Goal: Task Accomplishment & Management: Manage account settings

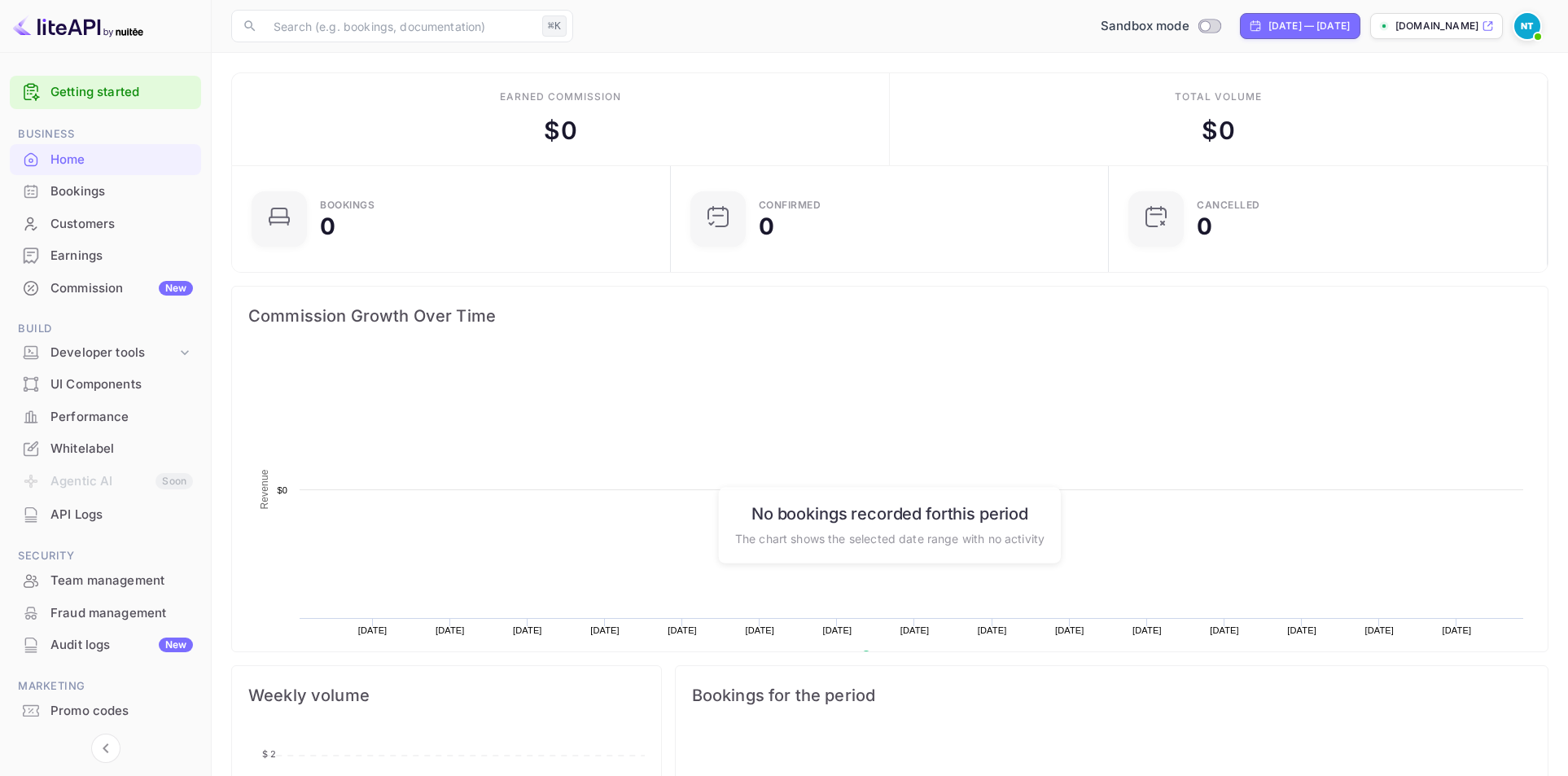
scroll to position [252, 417]
click at [1438, 31] on p "[DOMAIN_NAME]" at bounding box center [1436, 26] width 83 height 15
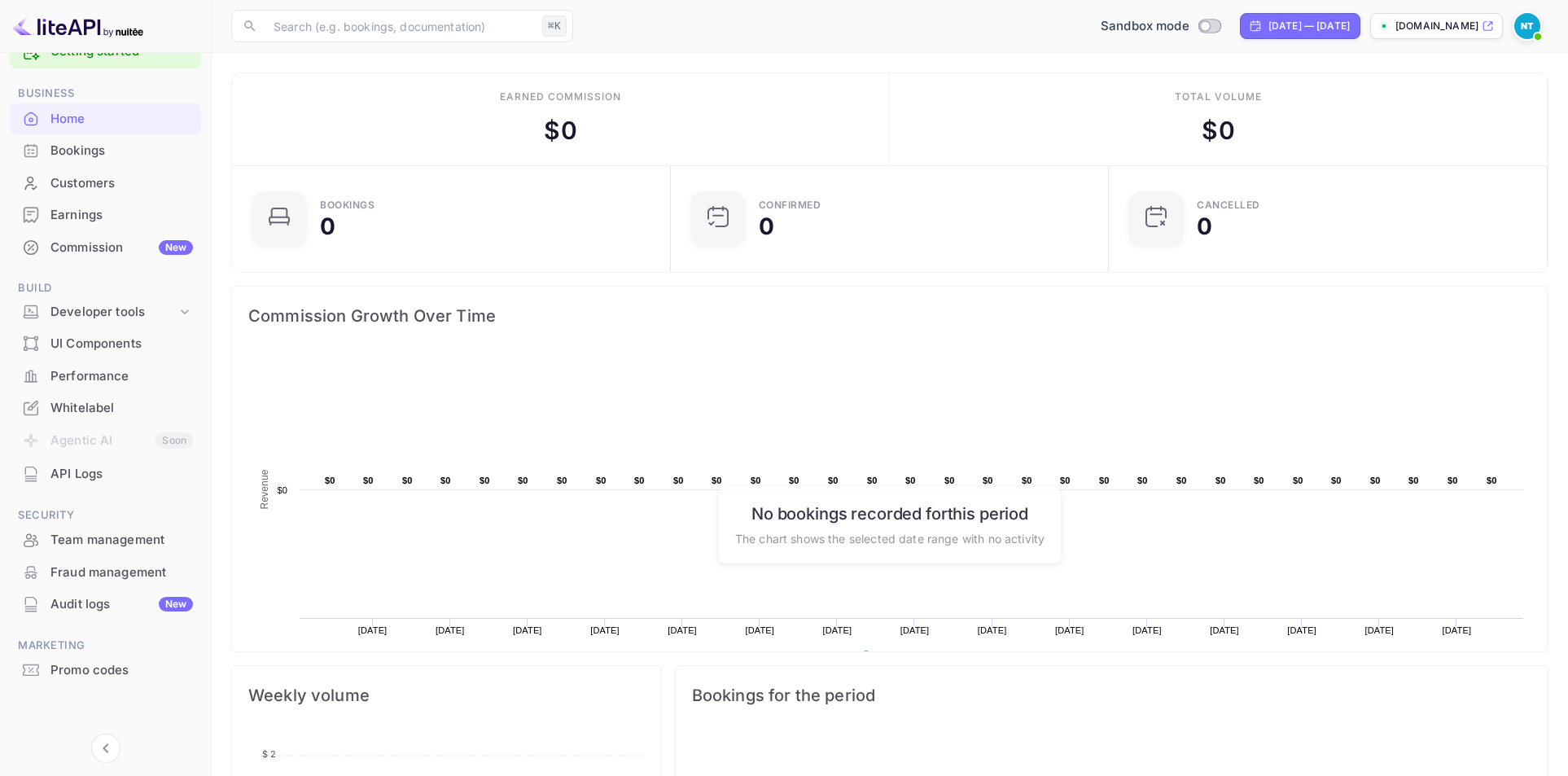
click at [111, 411] on div "Whitelabel" at bounding box center [122, 409] width 143 height 19
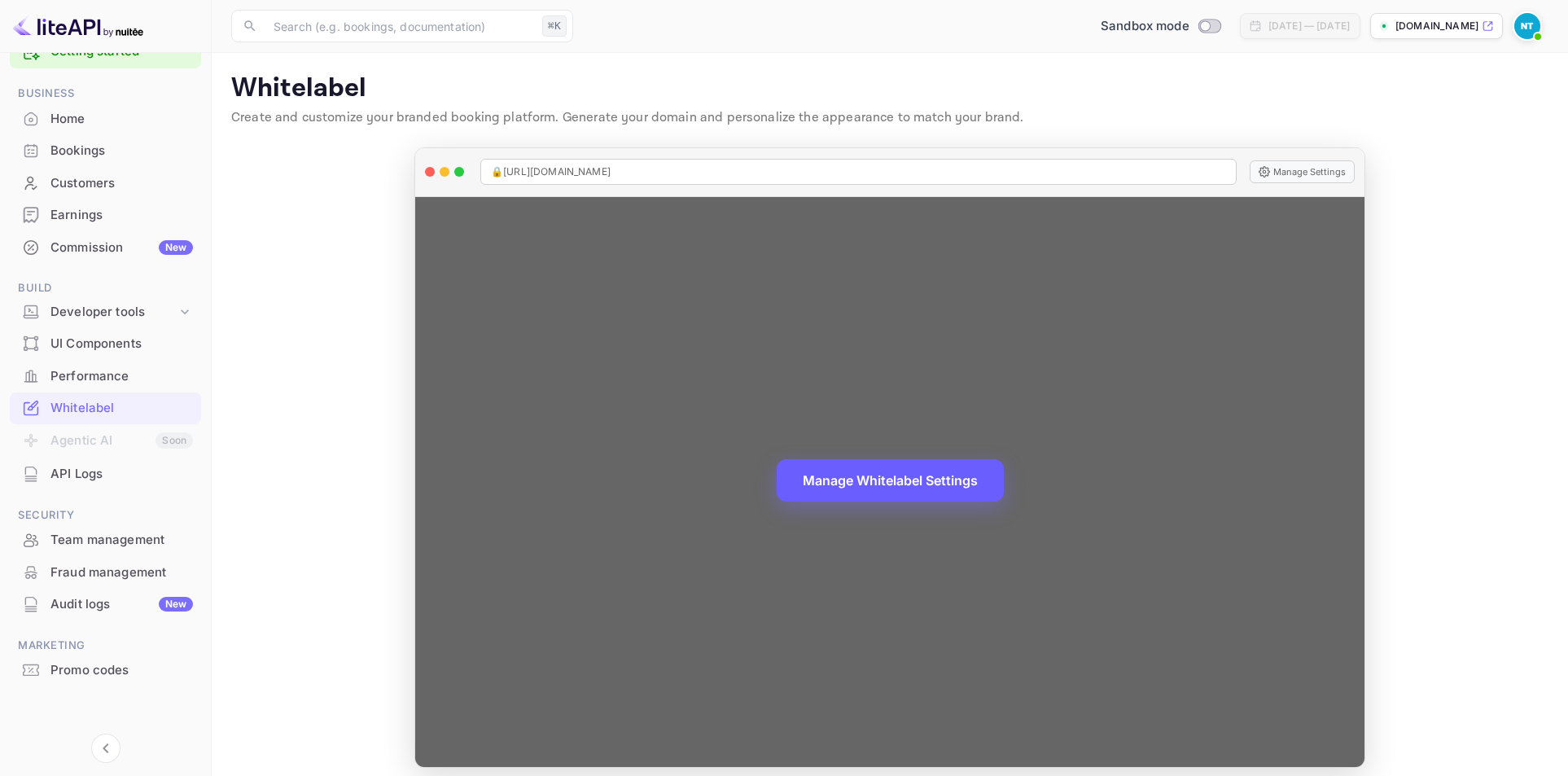
click at [899, 481] on button "Manage Whitelabel Settings" at bounding box center [890, 480] width 227 height 42
click at [869, 496] on button "Manage Whitelabel Settings" at bounding box center [890, 480] width 227 height 42
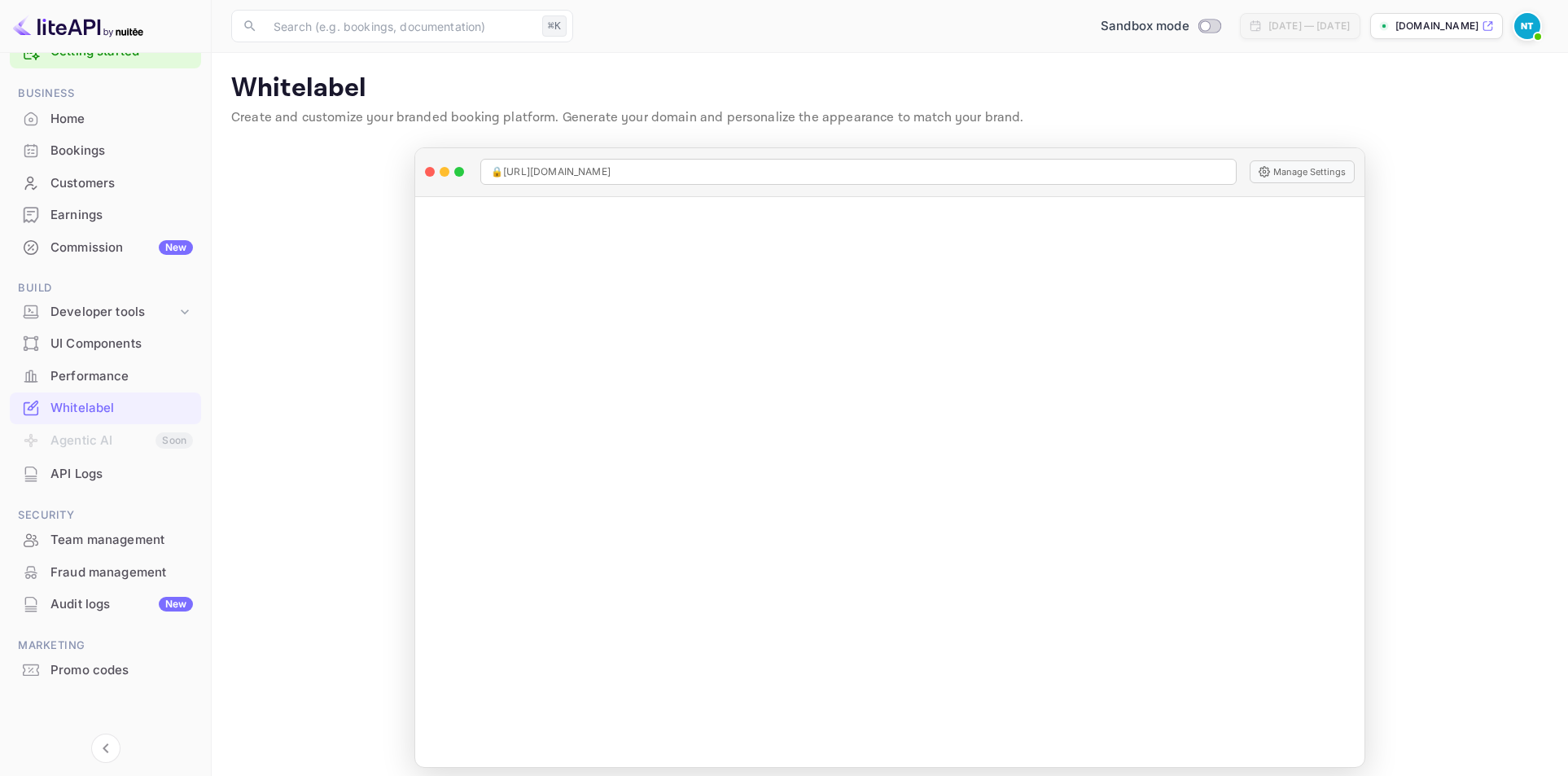
click at [79, 487] on div "API Logs" at bounding box center [105, 474] width 191 height 32
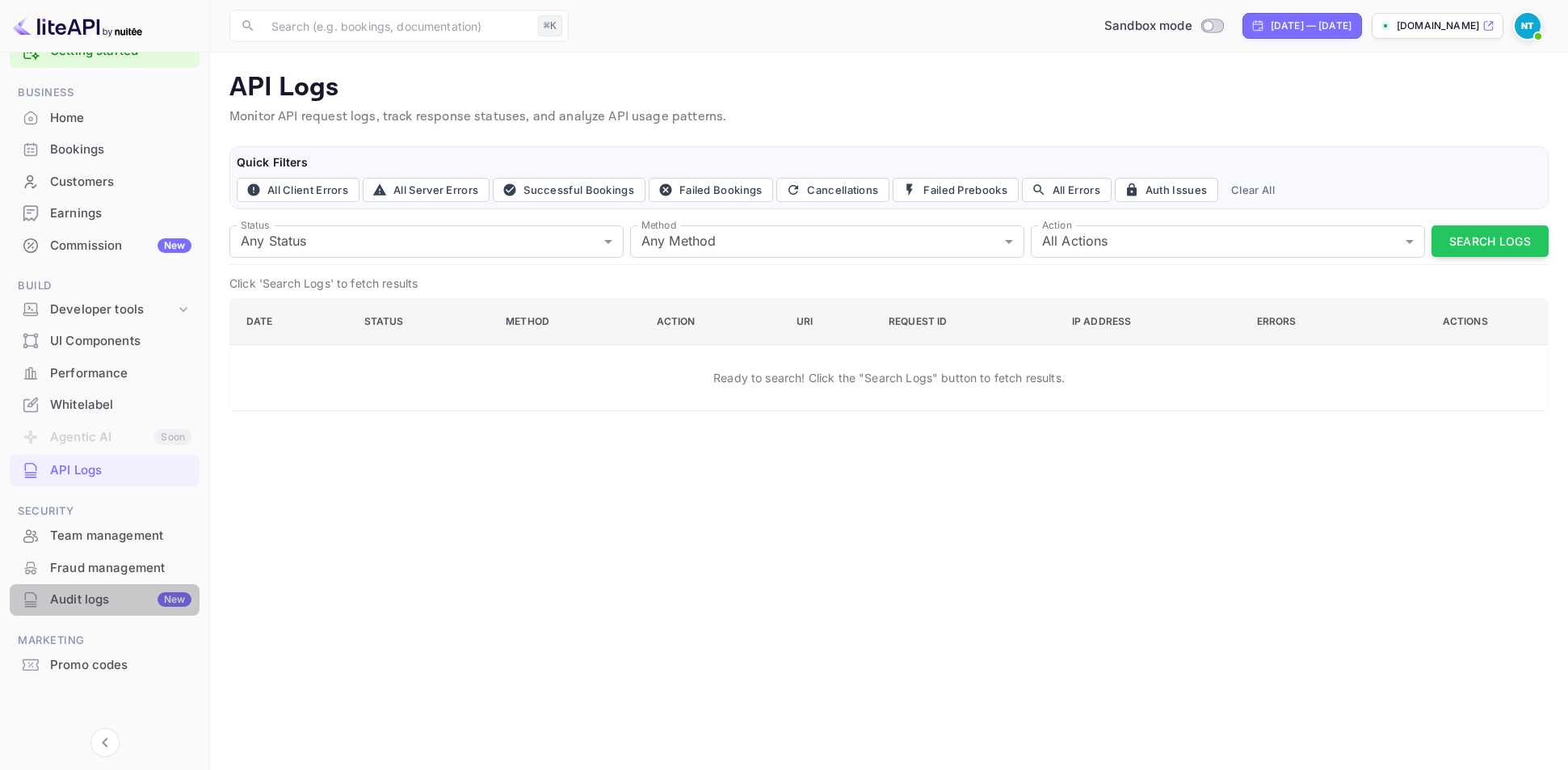
click at [109, 594] on div "Audit logs New" at bounding box center [121, 600] width 142 height 19
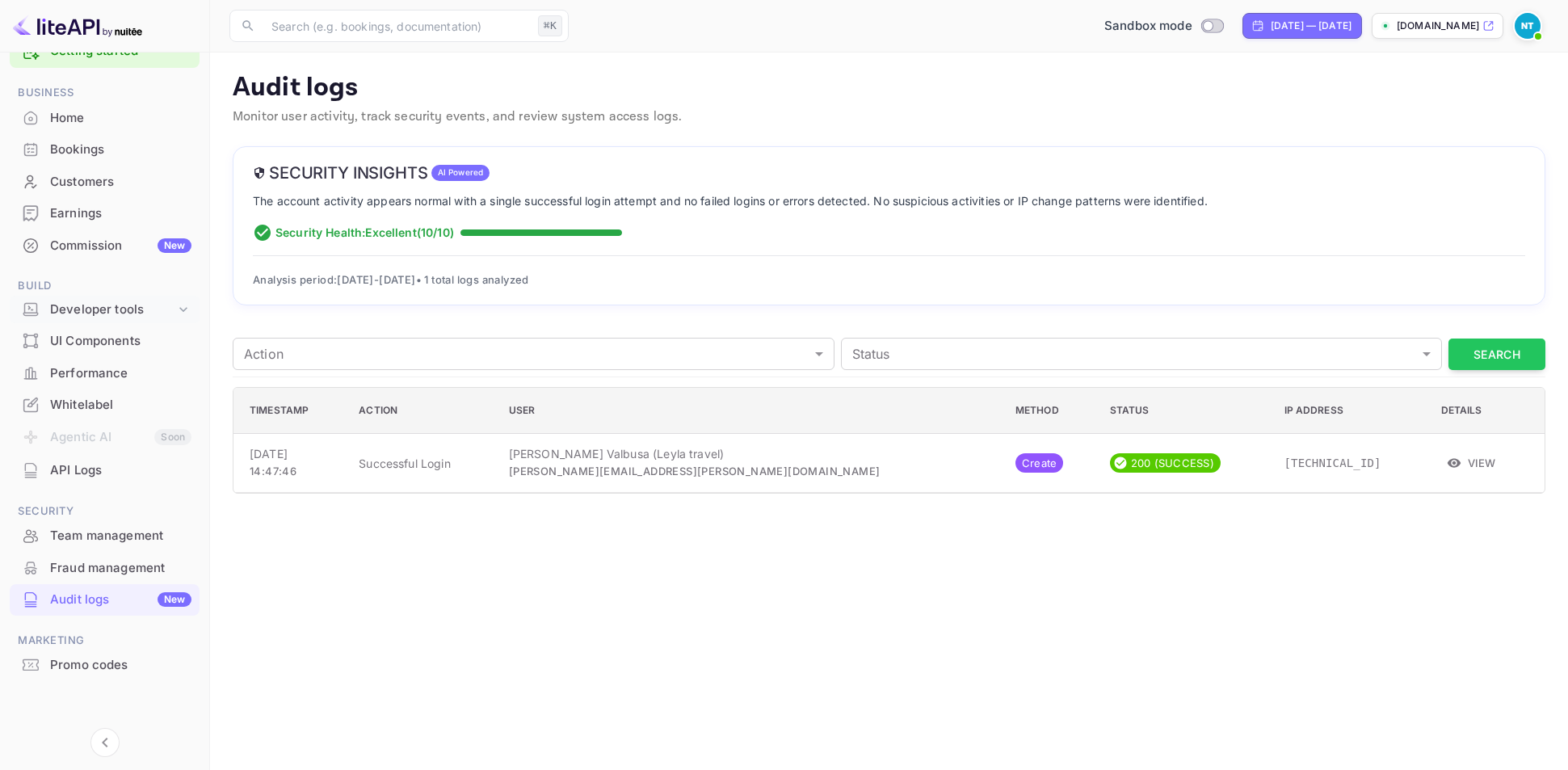
click at [117, 304] on div "Developer tools" at bounding box center [113, 310] width 125 height 19
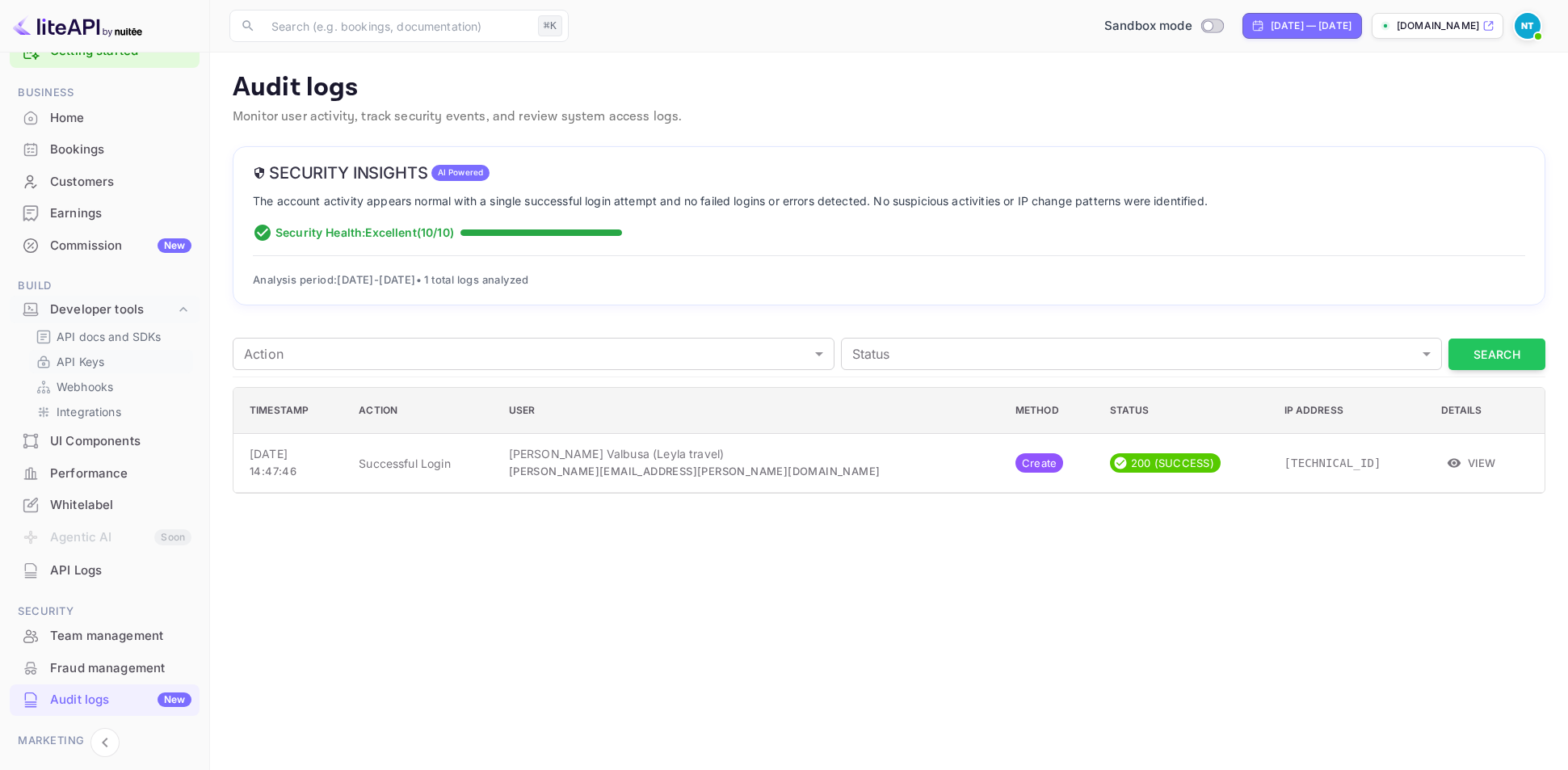
click at [95, 359] on p "API Keys" at bounding box center [80, 362] width 48 height 17
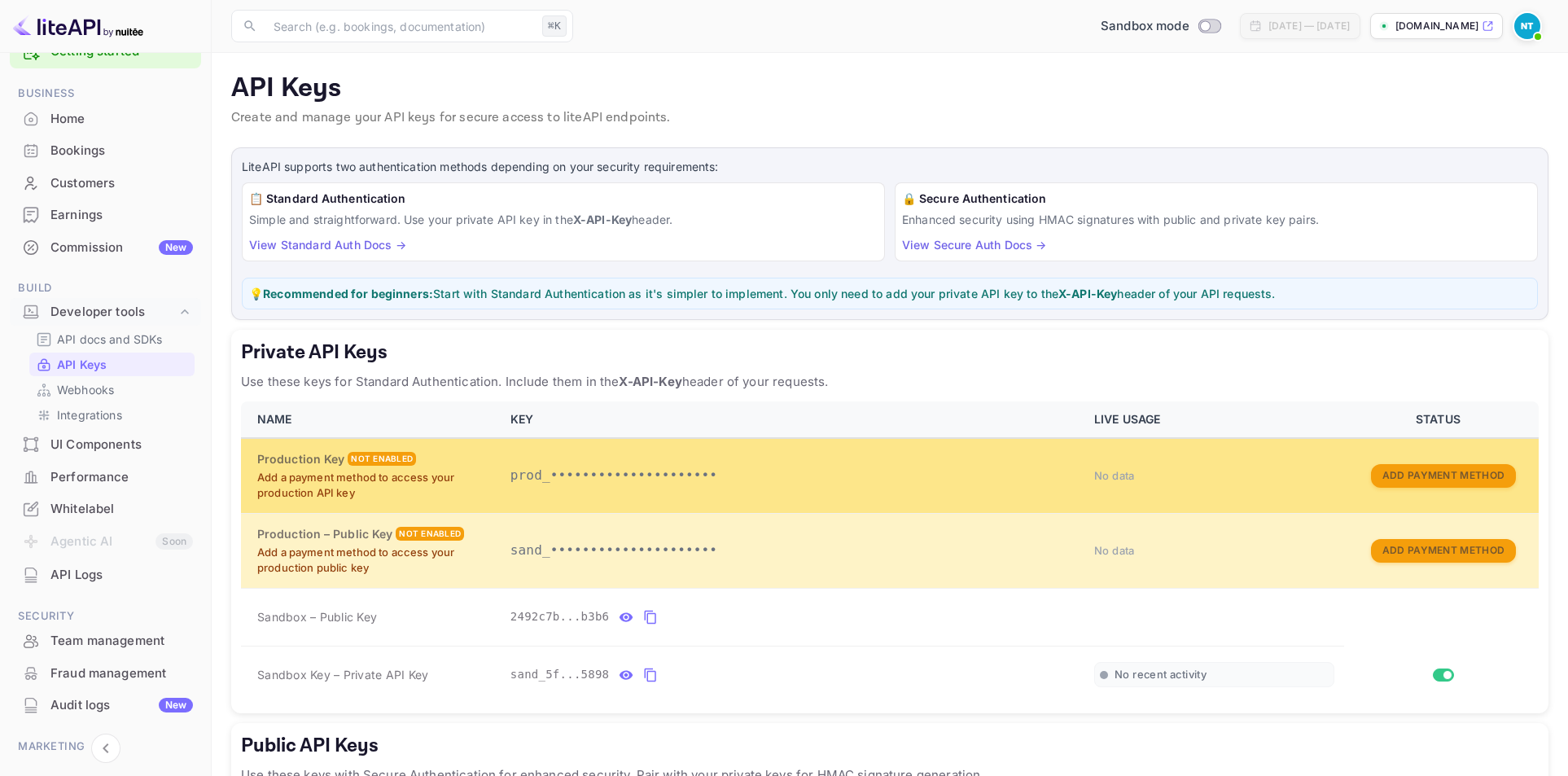
scroll to position [202, 0]
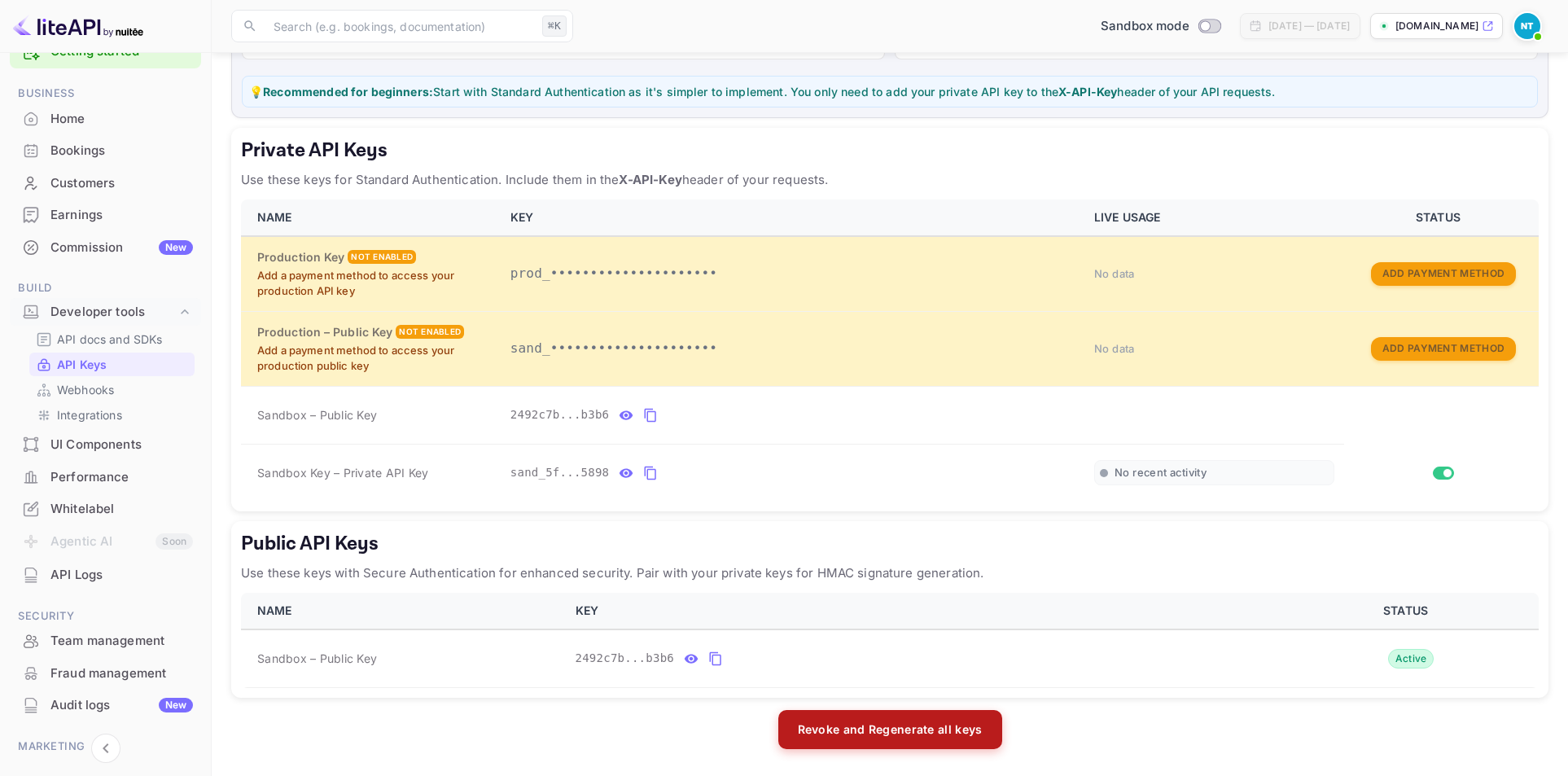
click at [891, 730] on button "Revoke and Regenerate all keys" at bounding box center [890, 729] width 224 height 39
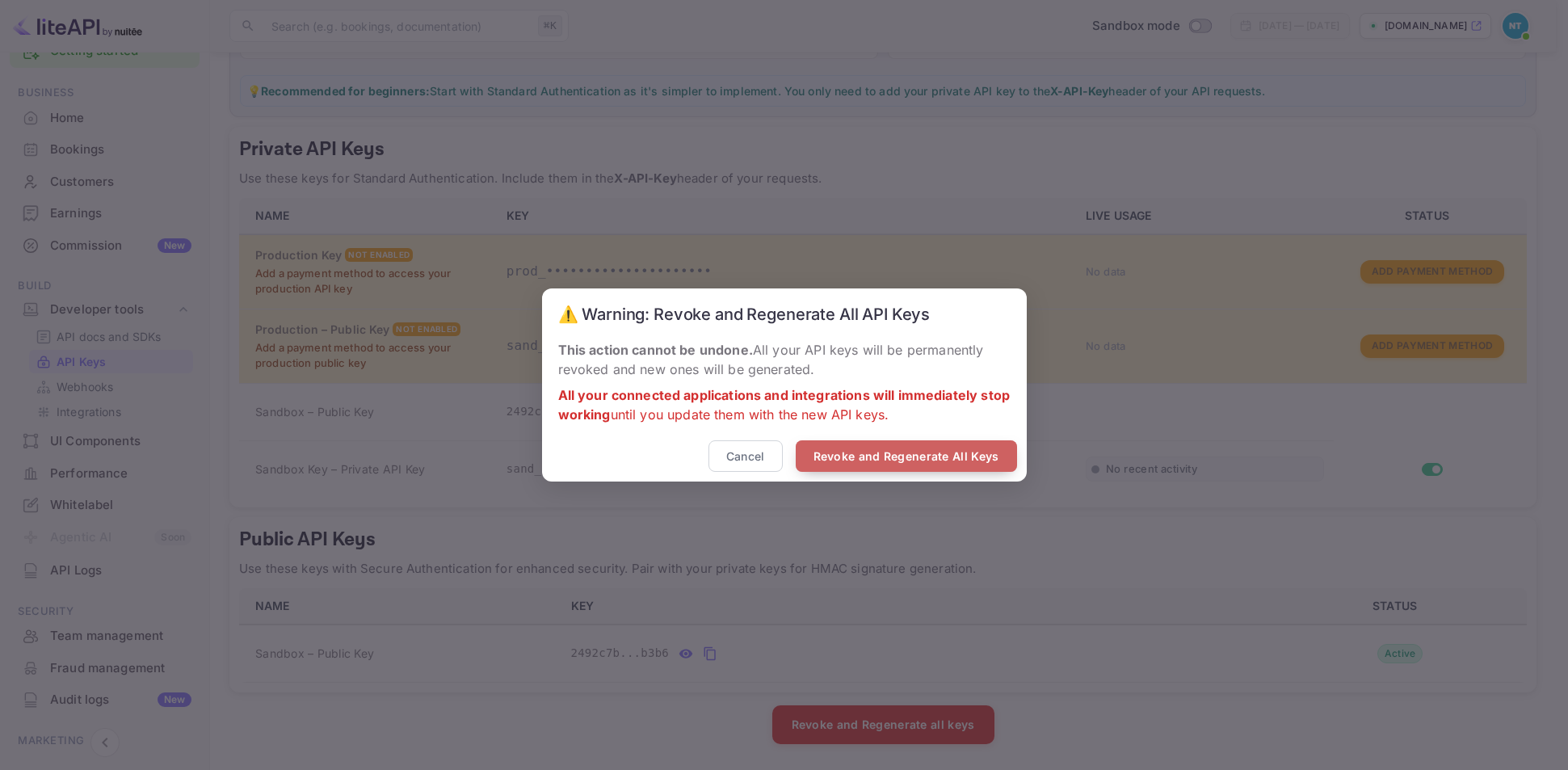
click at [930, 449] on button "Revoke and Regenerate All Keys" at bounding box center [906, 456] width 221 height 32
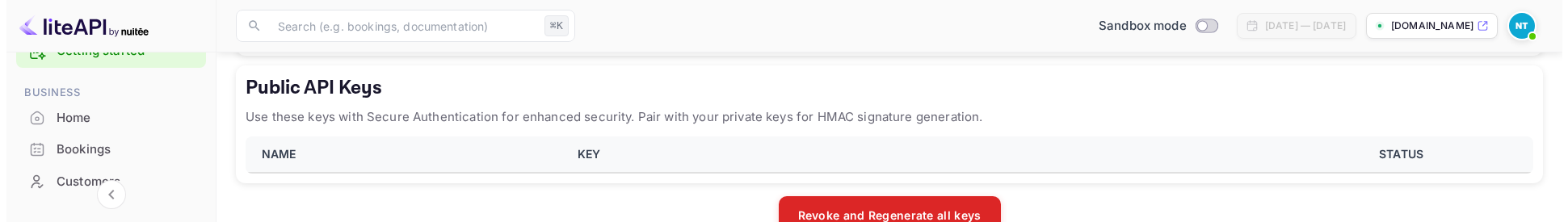
scroll to position [634, 0]
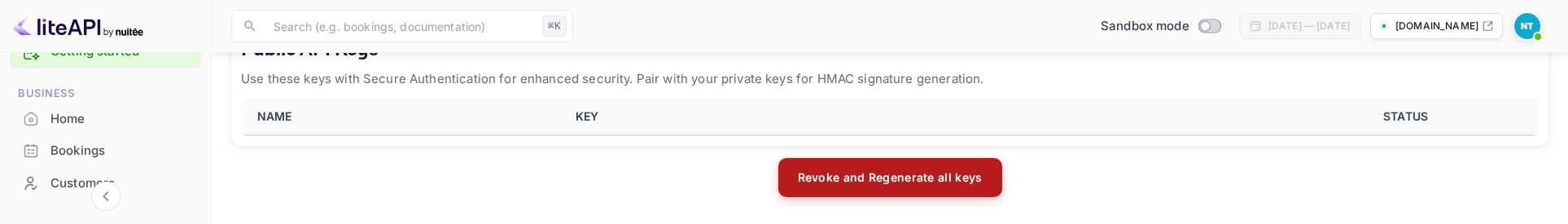
click at [968, 182] on button "Revoke and Regenerate all keys" at bounding box center [890, 177] width 224 height 39
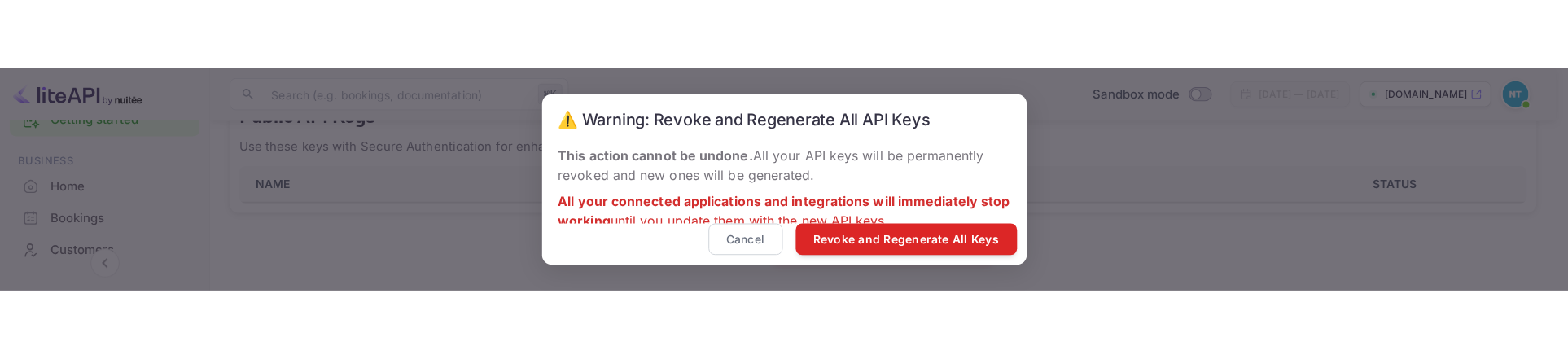
scroll to position [442, 0]
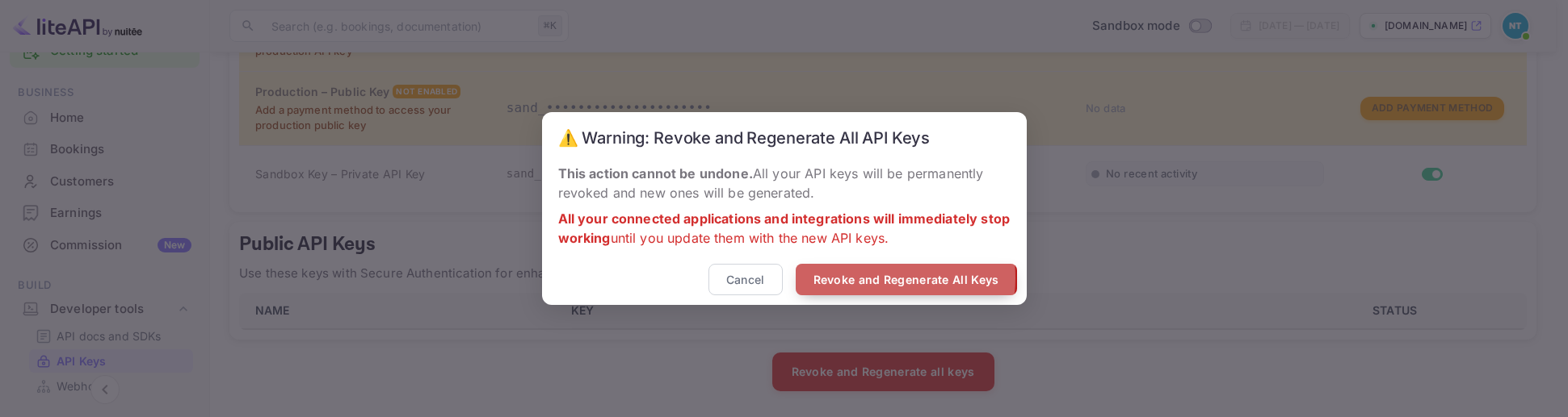
click at [861, 279] on button "Revoke and Regenerate All Keys" at bounding box center [906, 280] width 221 height 32
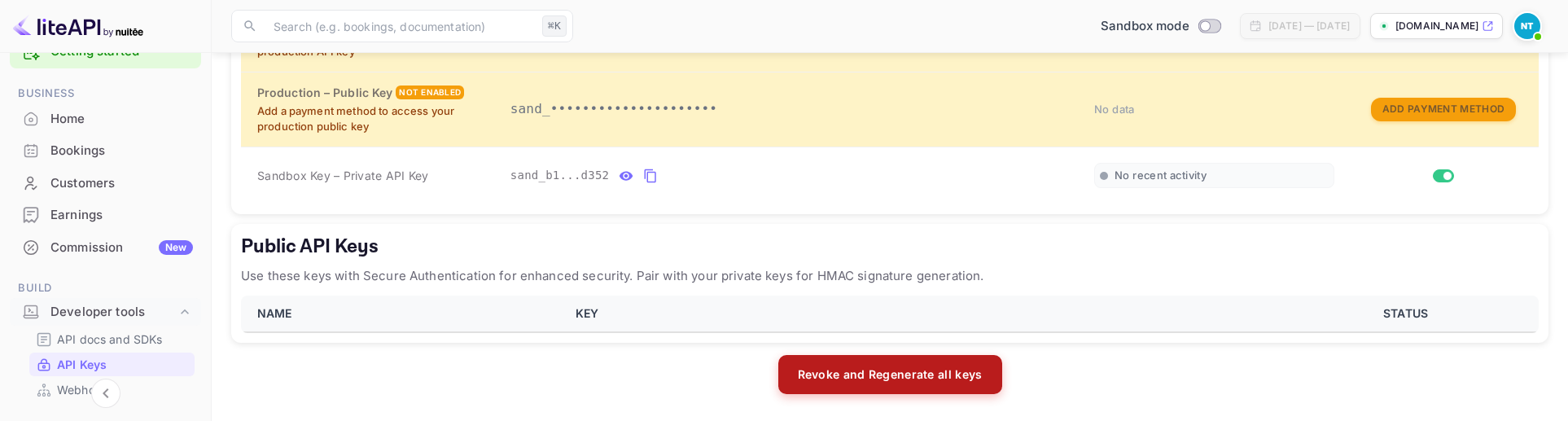
click at [833, 372] on button "Revoke and Regenerate all keys" at bounding box center [890, 375] width 224 height 39
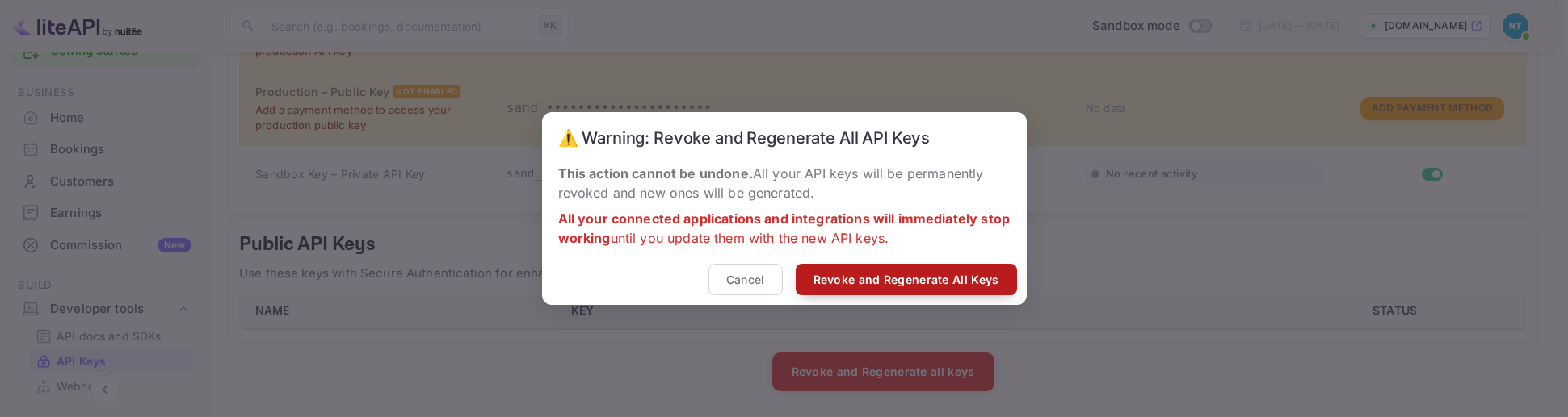
click at [883, 281] on button "Revoke and Regenerate All Keys" at bounding box center [906, 280] width 221 height 32
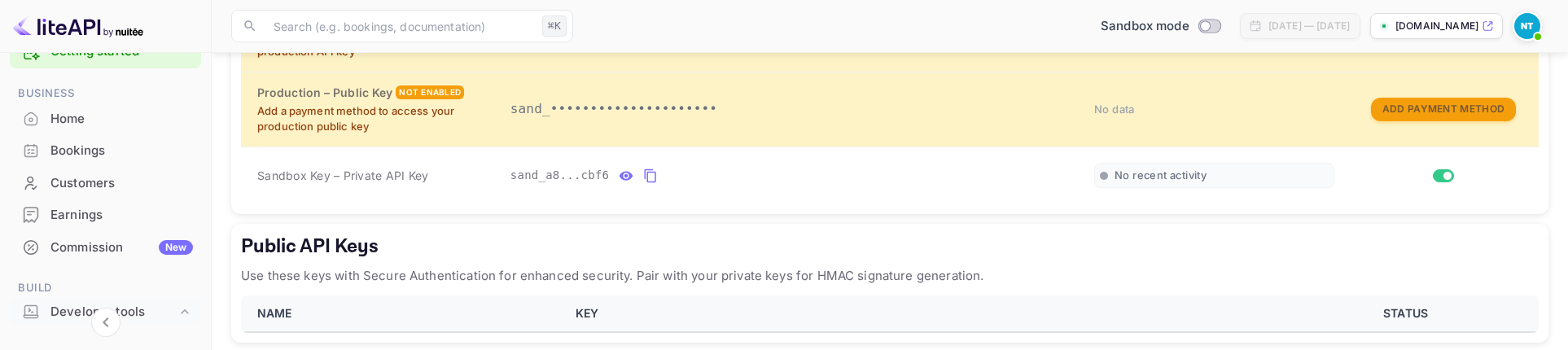
click at [729, 289] on div "Public API Keys Use these keys with Secure Authentication for enhanced security…" at bounding box center [890, 283] width 1318 height 119
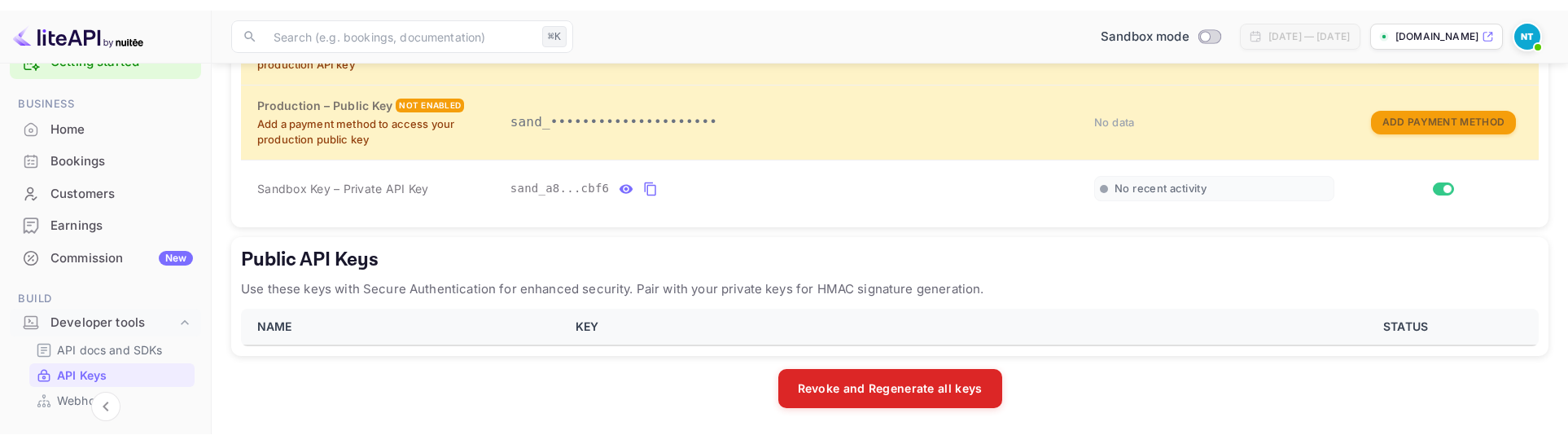
scroll to position [419, 0]
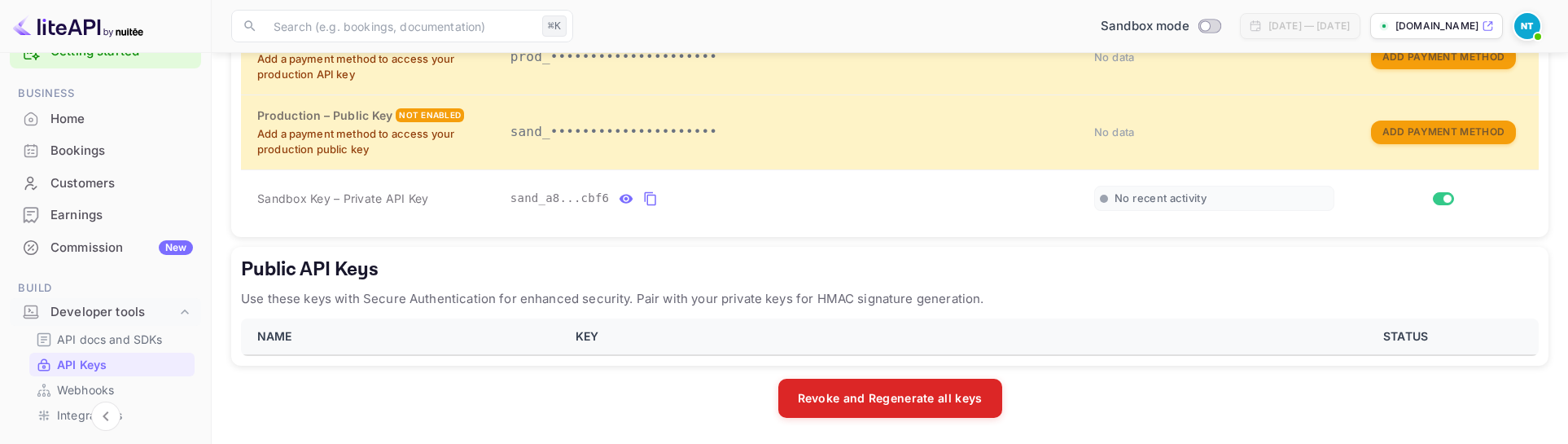
click at [902, 312] on div "Public API Keys Use these keys with Secure Authentication for enhanced security…" at bounding box center [890, 306] width 1318 height 119
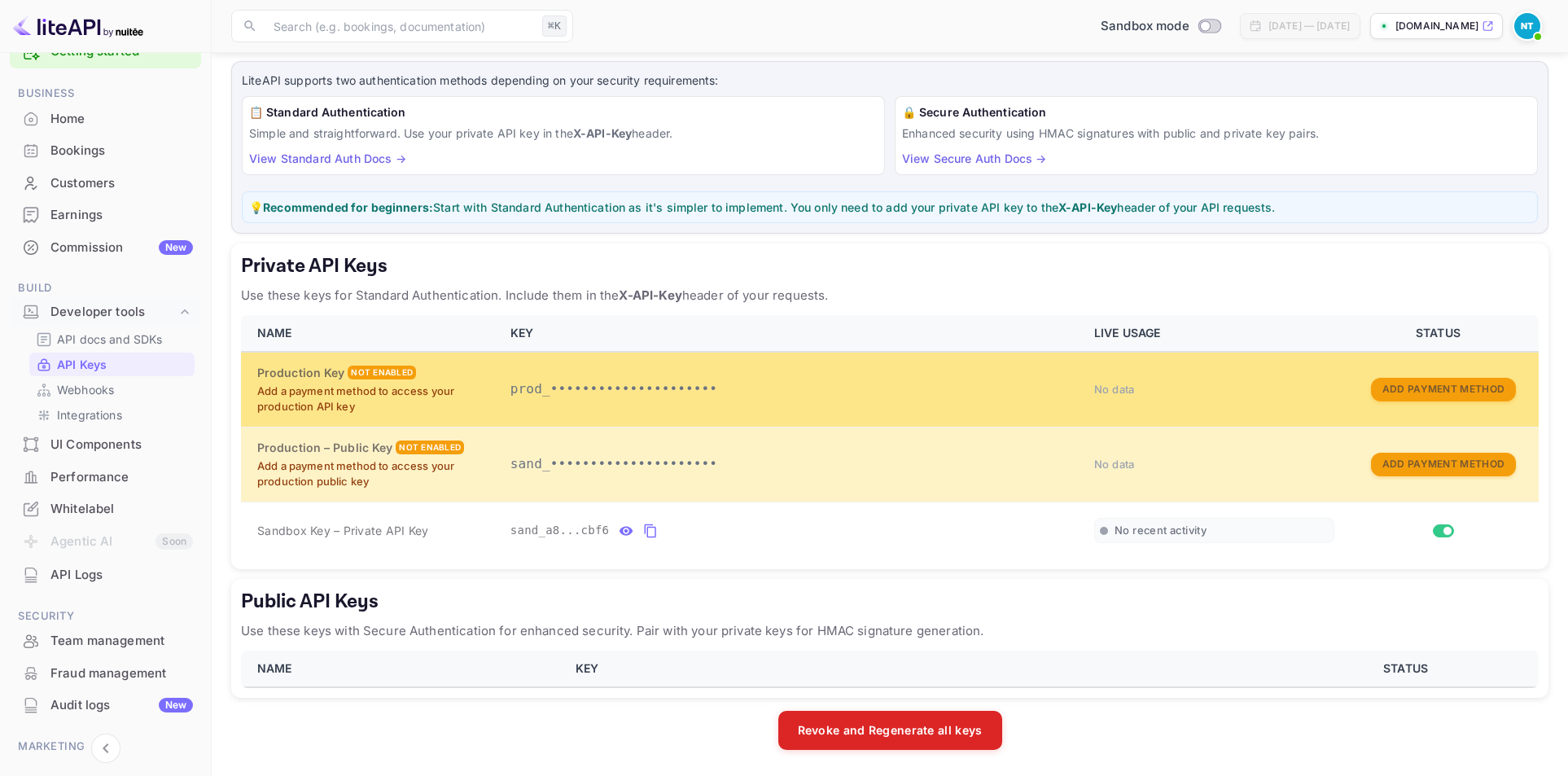
scroll to position [0, 0]
